Goal: Task Accomplishment & Management: Use online tool/utility

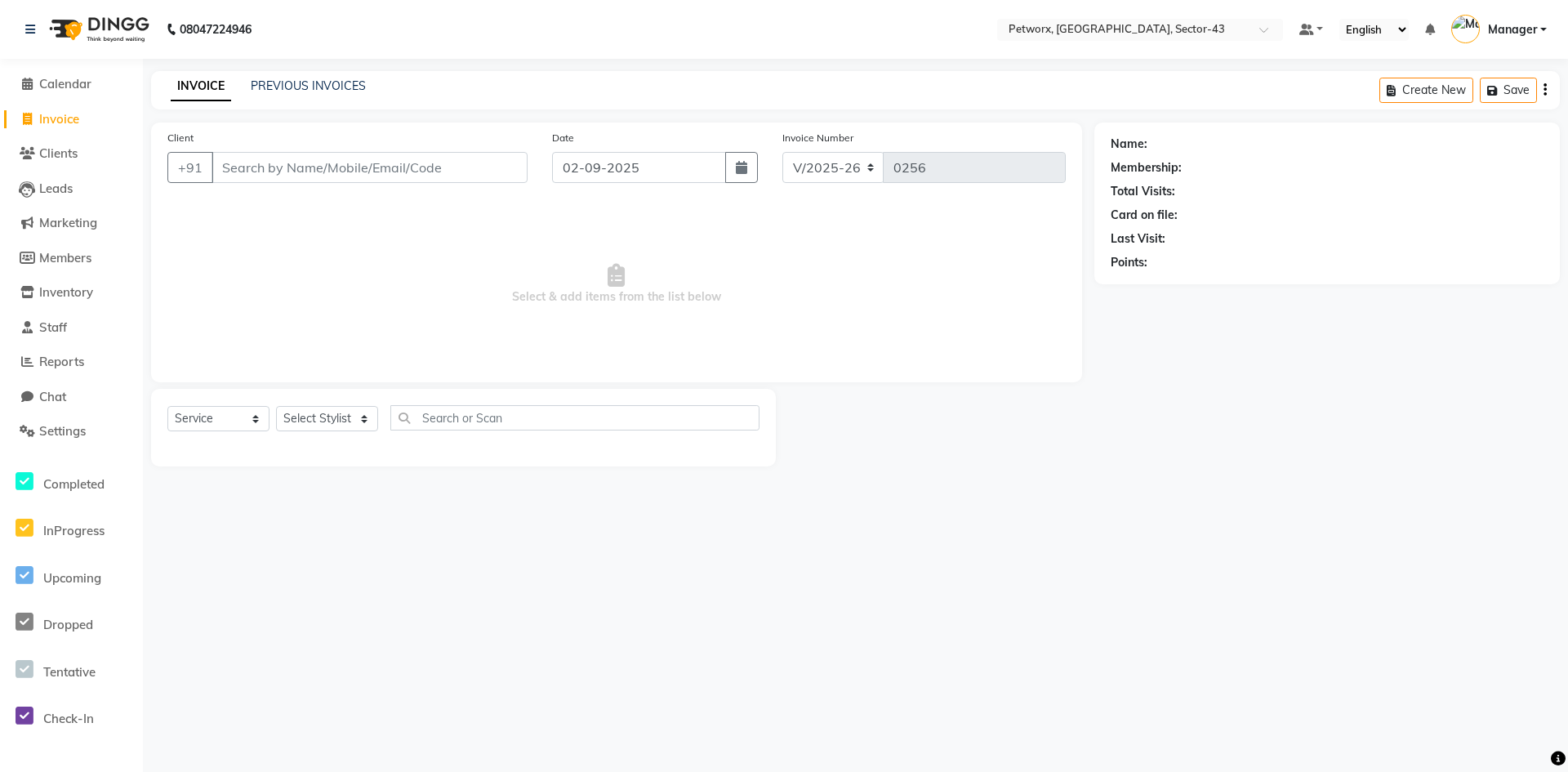
select select "8169"
select select "service"
click at [887, 518] on div "08047224946 Select Location × Petworx, [GEOGRAPHIC_DATA], Sector-43 Default Pan…" at bounding box center [784, 386] width 1568 height 772
click at [69, 148] on span "Clients" at bounding box center [59, 153] width 39 height 16
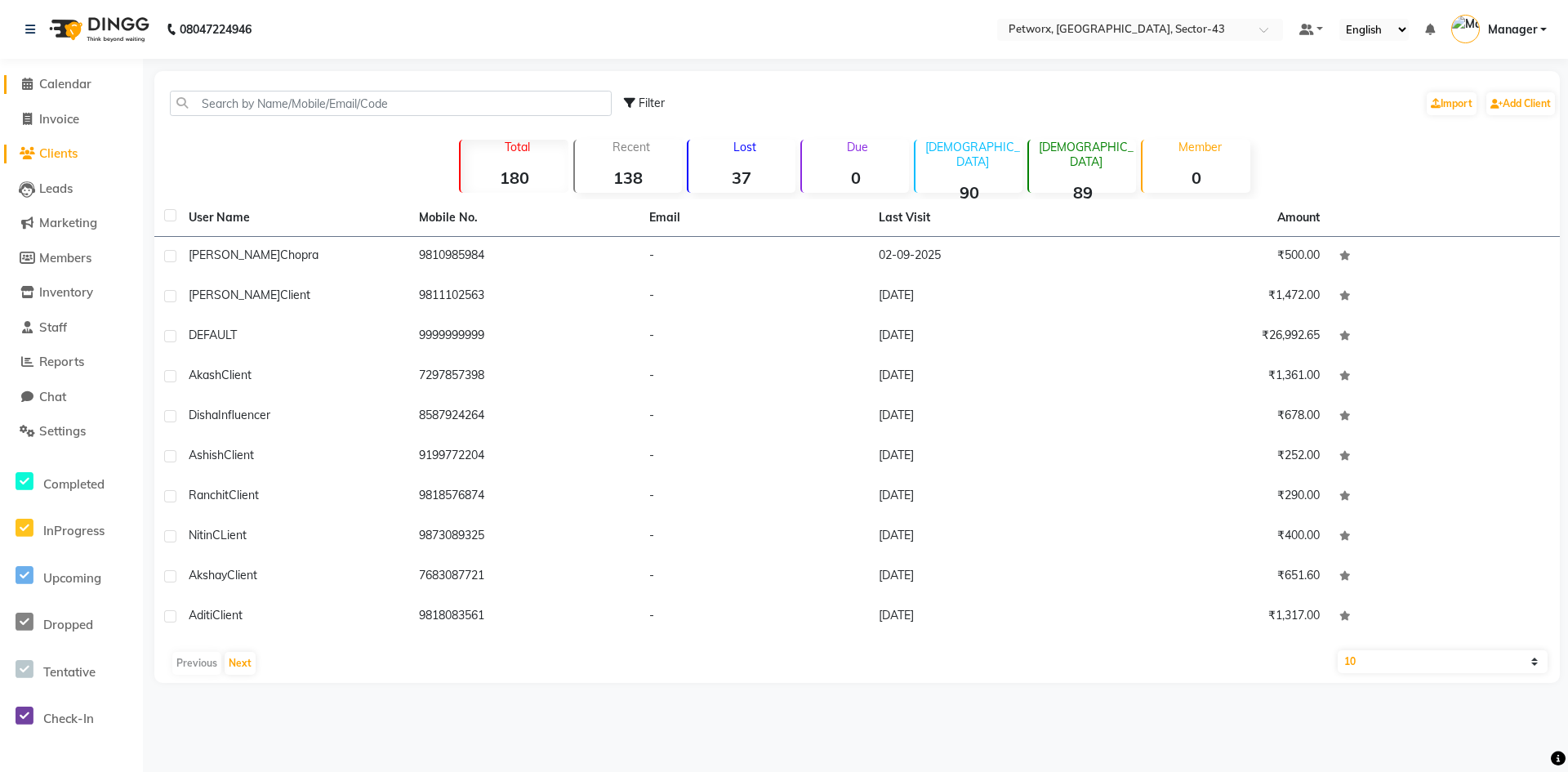
click at [112, 90] on li "Calendar" at bounding box center [71, 85] width 143 height 35
click at [72, 105] on li "Invoice" at bounding box center [71, 120] width 143 height 35
click at [85, 117] on link "Invoice" at bounding box center [71, 120] width 134 height 18
select select "8169"
select select "service"
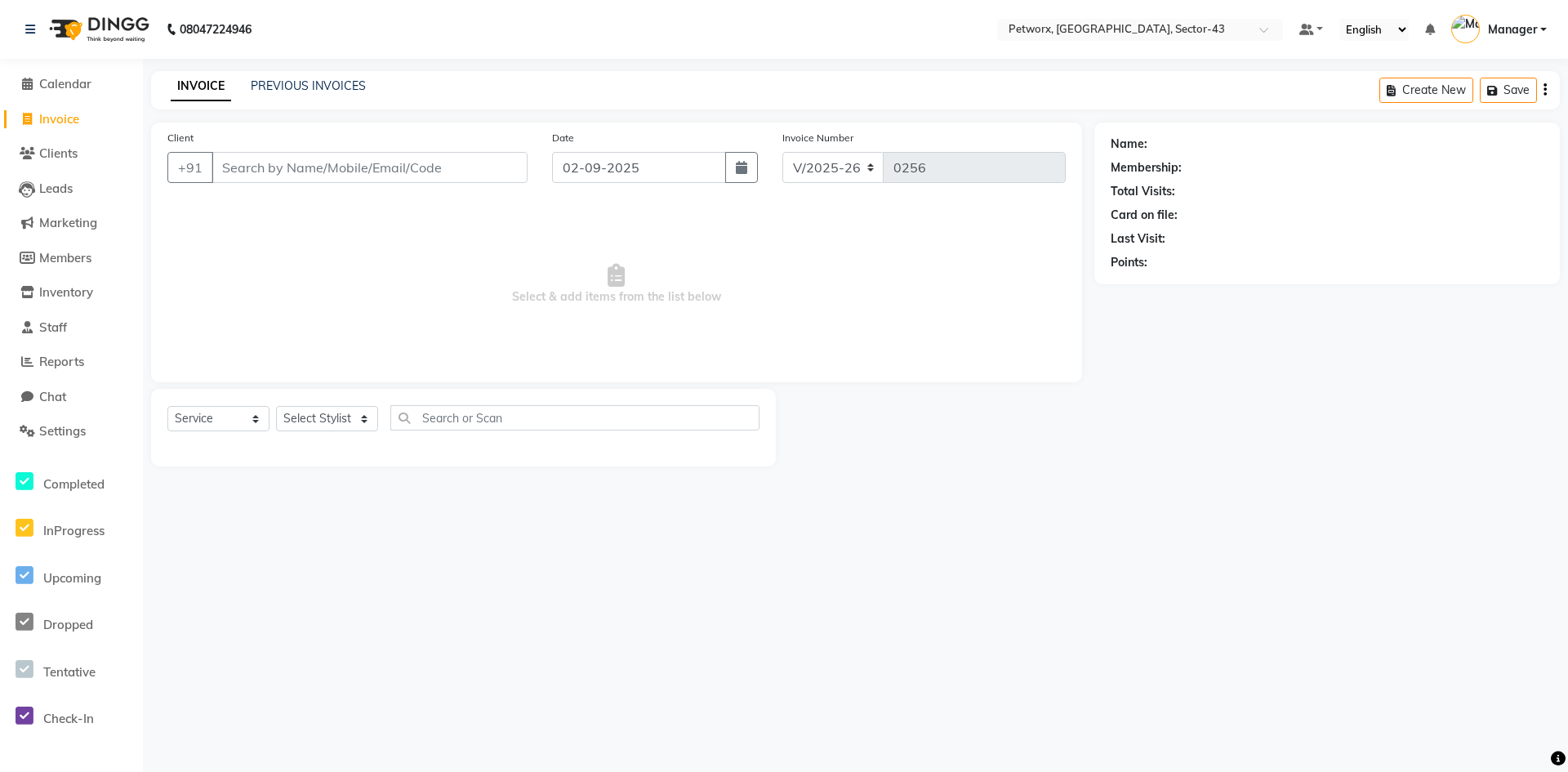
drag, startPoint x: 76, startPoint y: 69, endPoint x: 65, endPoint y: 81, distance: 16.3
click at [73, 72] on li "Calendar" at bounding box center [71, 85] width 143 height 35
click at [65, 82] on span "Calendar" at bounding box center [65, 84] width 52 height 16
